Goal: Transaction & Acquisition: Purchase product/service

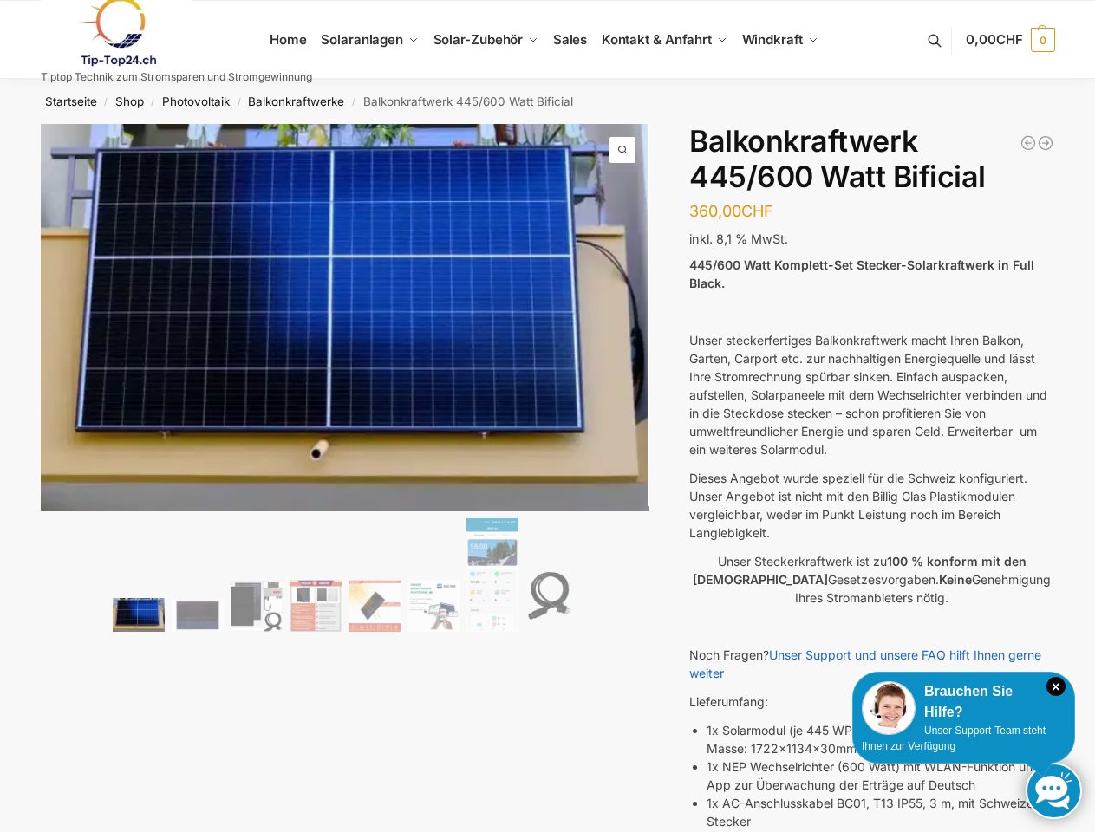
click at [547, 416] on img at bounding box center [345, 318] width 609 height 388
click at [1056, 687] on icon "×" at bounding box center [1055, 686] width 19 height 19
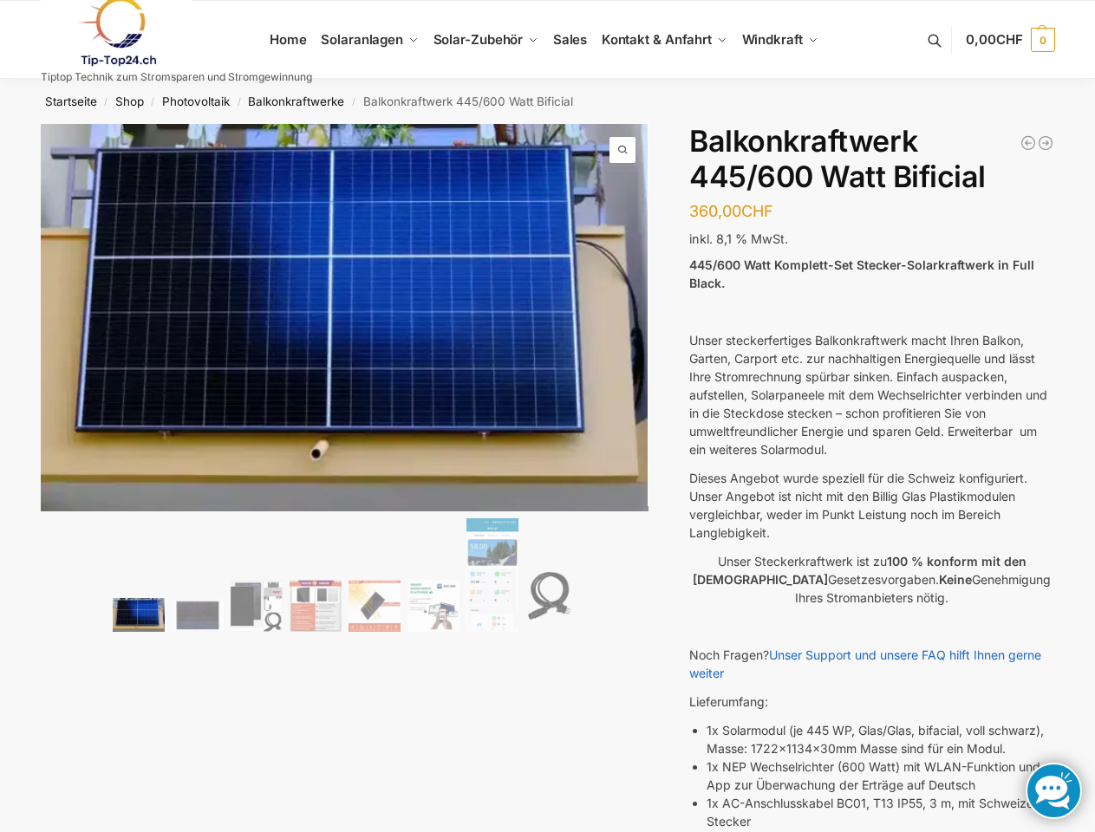
click at [893, 708] on p "Lieferumfang:" at bounding box center [871, 702] width 365 height 18
click at [963, 702] on p "Lieferumfang:" at bounding box center [871, 702] width 365 height 18
click at [954, 739] on li "1x Solarmodul (je 445 WP, Glas/Glas, bifacial, voll schwarz), Masse: 1722x1134x…" at bounding box center [881, 739] width 348 height 36
click at [1053, 791] on link at bounding box center [1054, 791] width 56 height 56
click at [1008, 40] on span "CHF" at bounding box center [1009, 39] width 27 height 16
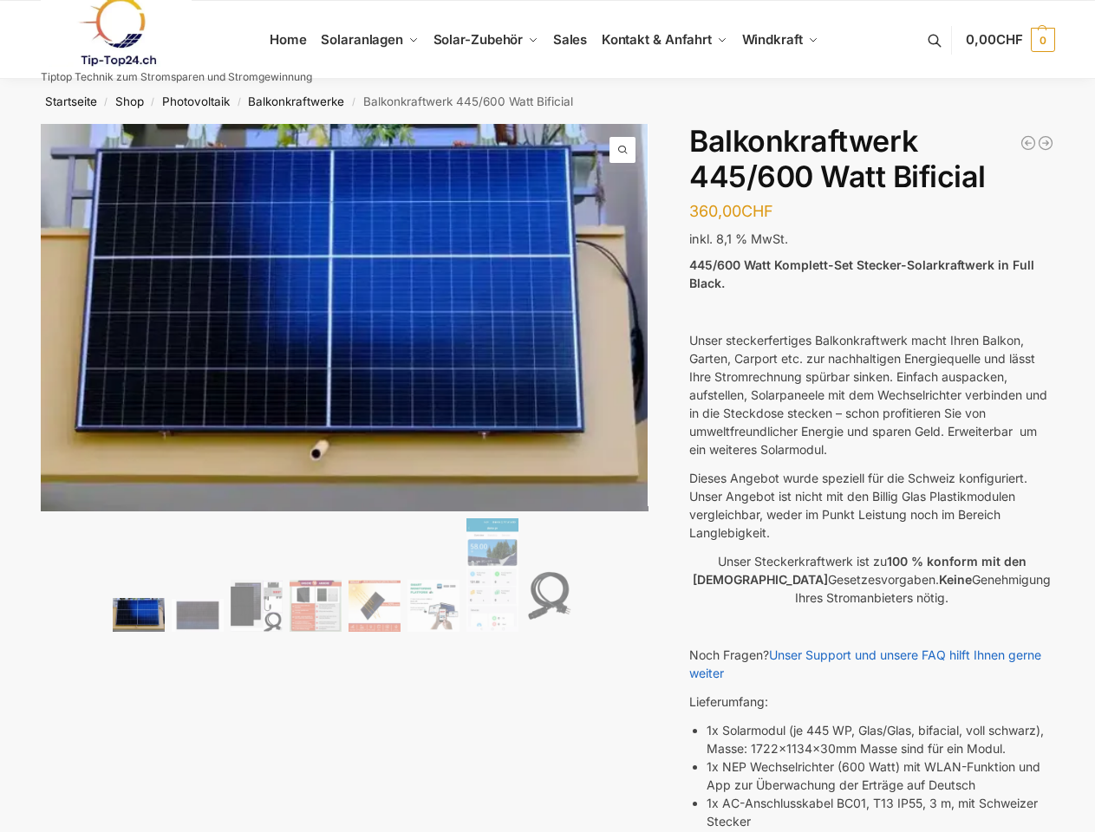
click at [622, 150] on span at bounding box center [622, 150] width 26 height 26
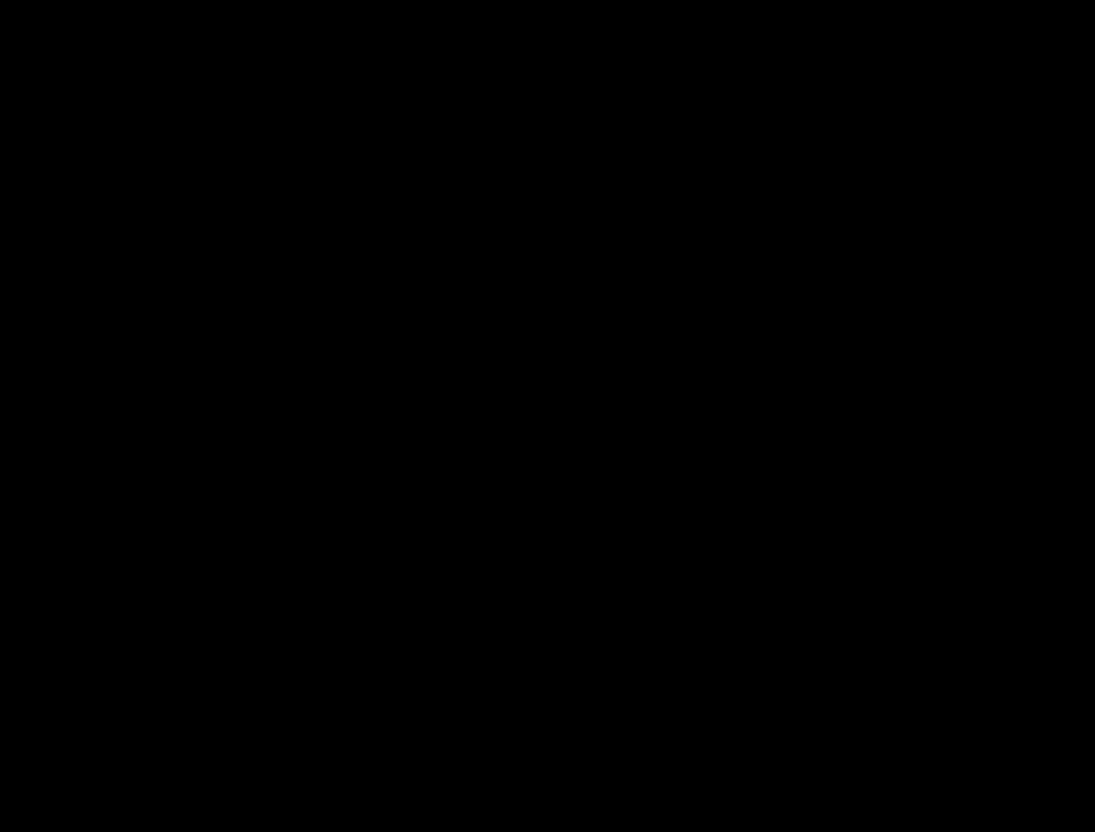
click at [345, 577] on div at bounding box center [547, 416] width 1095 height 832
